Goal: Information Seeking & Learning: Learn about a topic

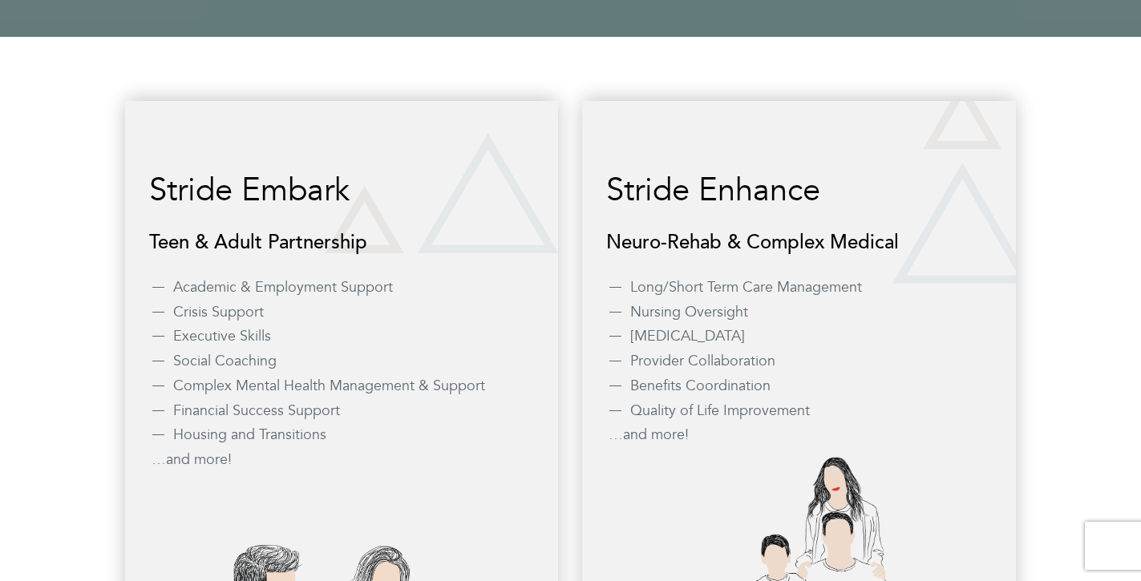
scroll to position [1407, 0]
click at [235, 175] on h3 "Stride Embark" at bounding box center [342, 189] width 386 height 35
click at [229, 289] on li "Academic & Employment Support" at bounding box center [354, 287] width 362 height 21
click at [192, 451] on li "…and more!" at bounding box center [343, 459] width 383 height 21
click at [192, 463] on li "…and more!" at bounding box center [343, 459] width 383 height 21
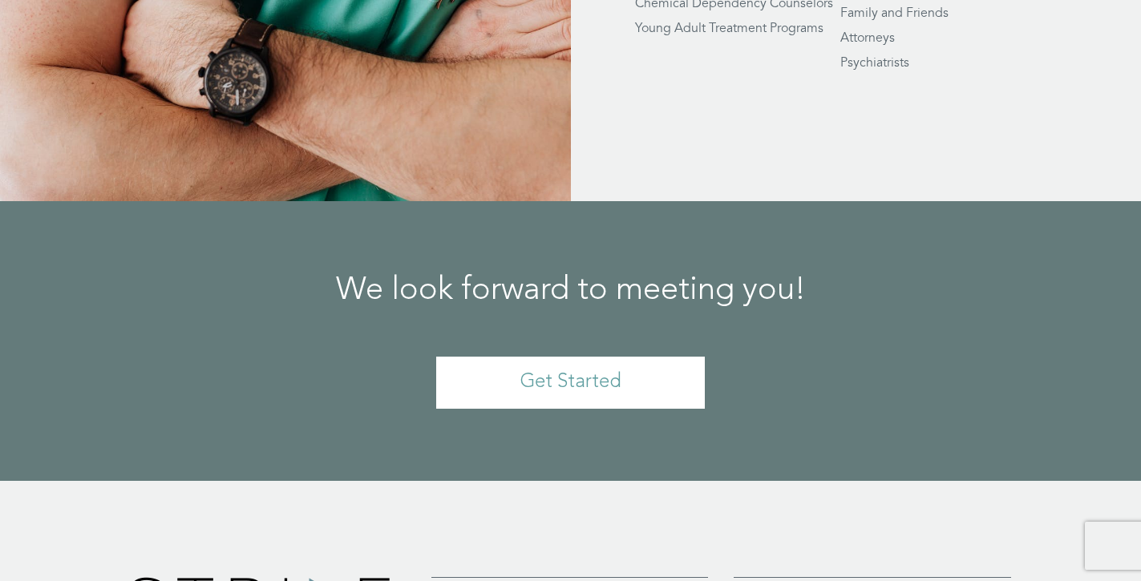
scroll to position [3802, 0]
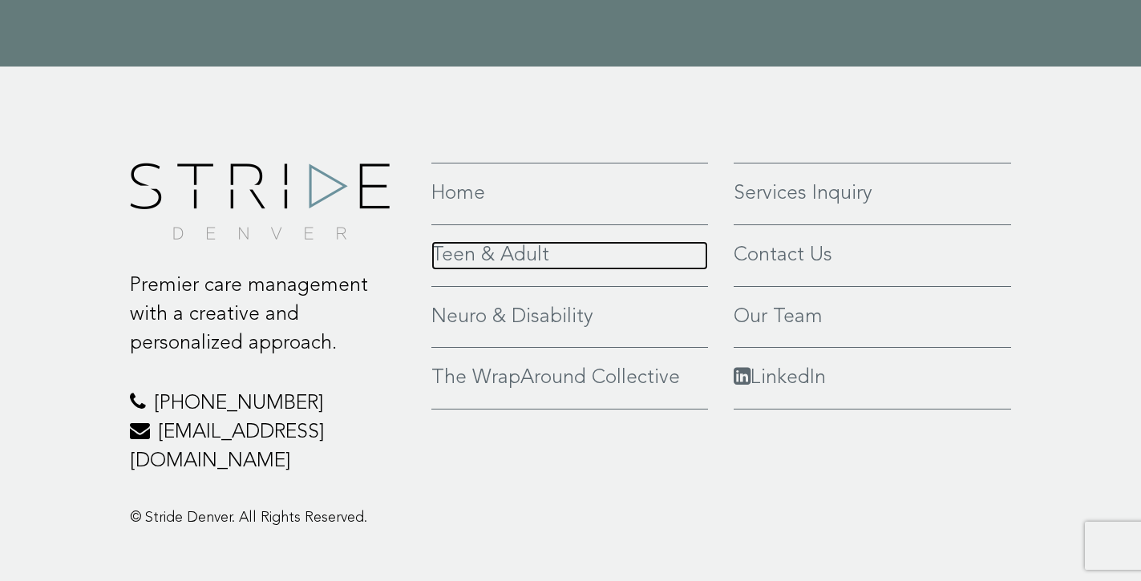
click at [500, 241] on link "Teen & Adult" at bounding box center [569, 255] width 277 height 29
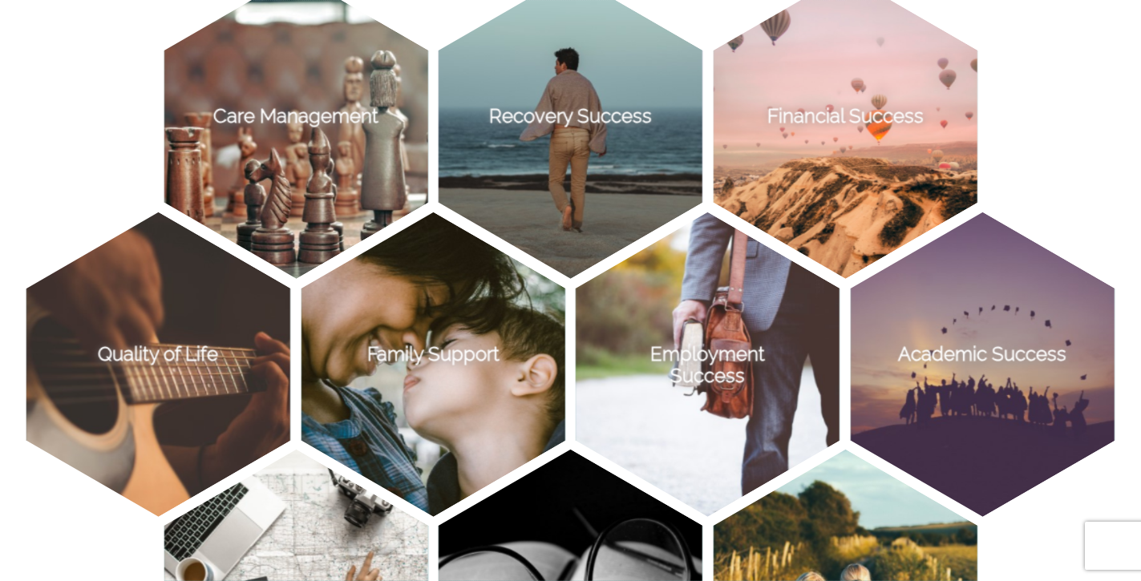
scroll to position [1143, 0]
